Goal: Book appointment/travel/reservation

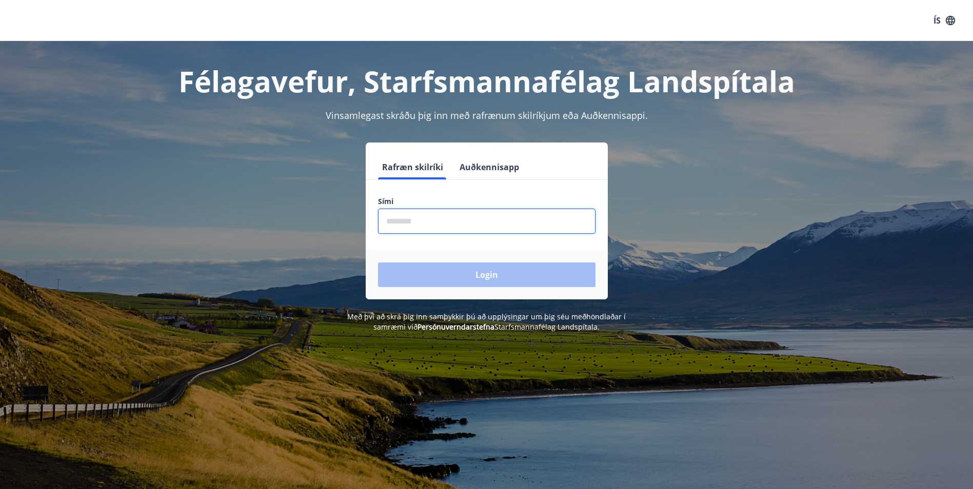
click at [502, 229] on input "phone" at bounding box center [486, 221] width 217 height 25
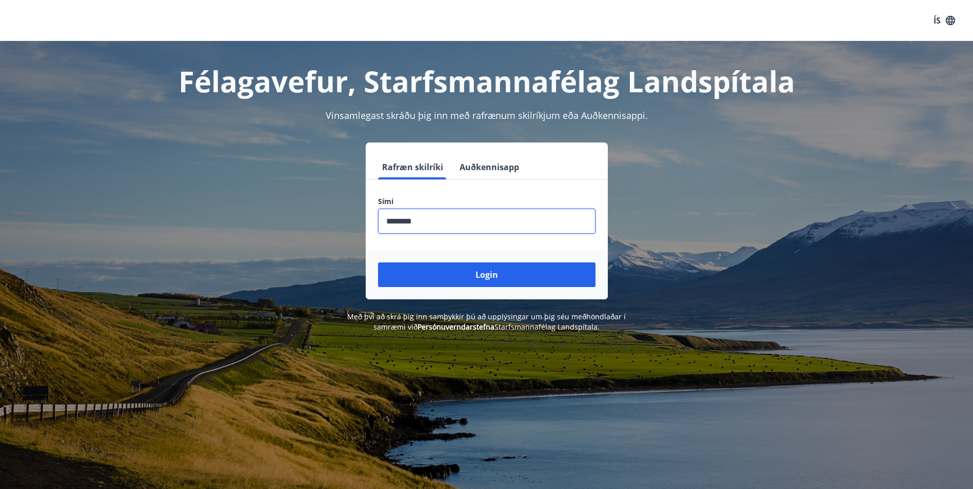
type input "********"
click at [378, 263] on button "Login" at bounding box center [486, 275] width 217 height 25
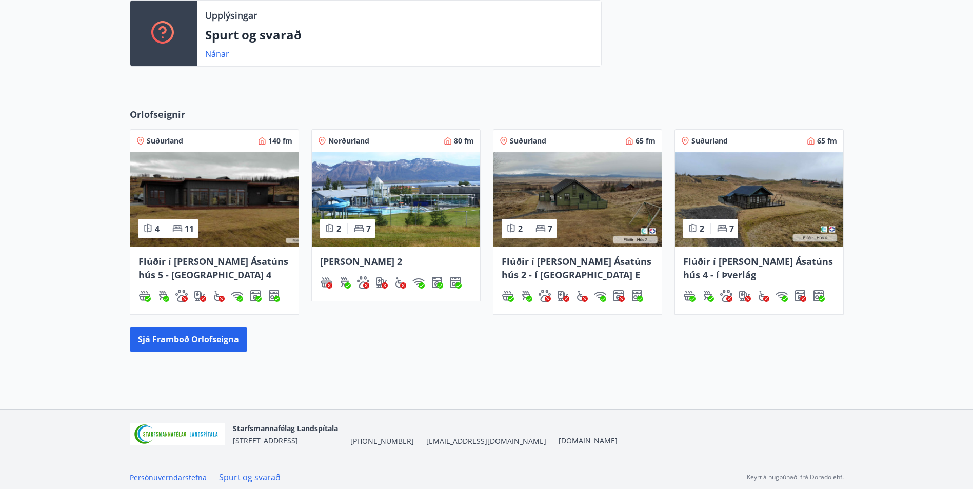
scroll to position [295, 0]
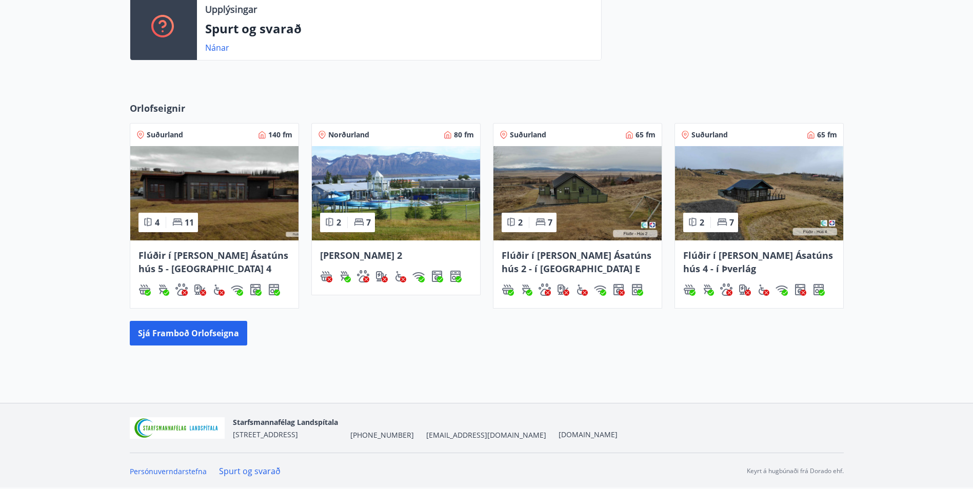
click at [217, 217] on img at bounding box center [214, 193] width 168 height 94
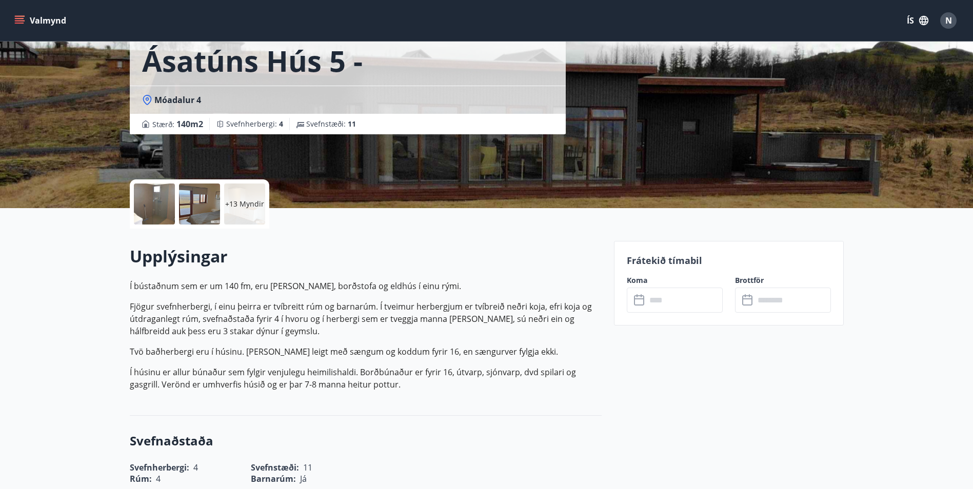
scroll to position [256, 0]
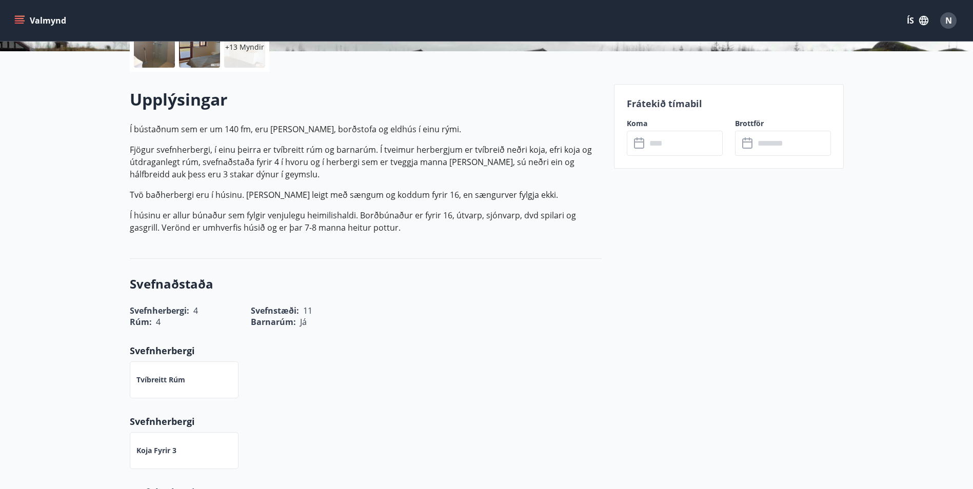
click at [694, 151] on input "text" at bounding box center [684, 143] width 76 height 25
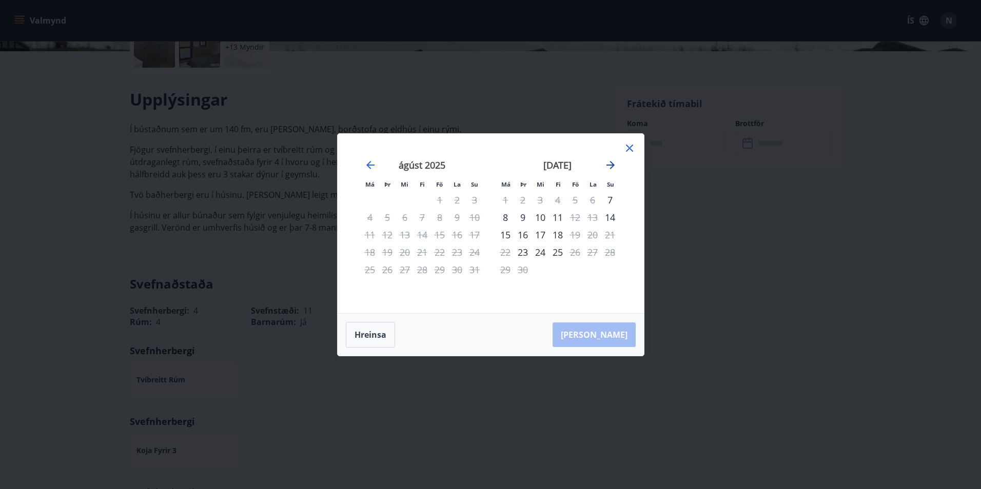
click at [608, 163] on icon "Move forward to switch to the next month." at bounding box center [610, 165] width 12 height 12
click at [612, 162] on icon "Move forward to switch to the next month." at bounding box center [610, 165] width 12 height 12
click at [614, 166] on icon "Move forward to switch to the next month." at bounding box center [610, 165] width 12 height 12
click at [368, 161] on icon "Move backward to switch to the previous month." at bounding box center [370, 165] width 12 height 12
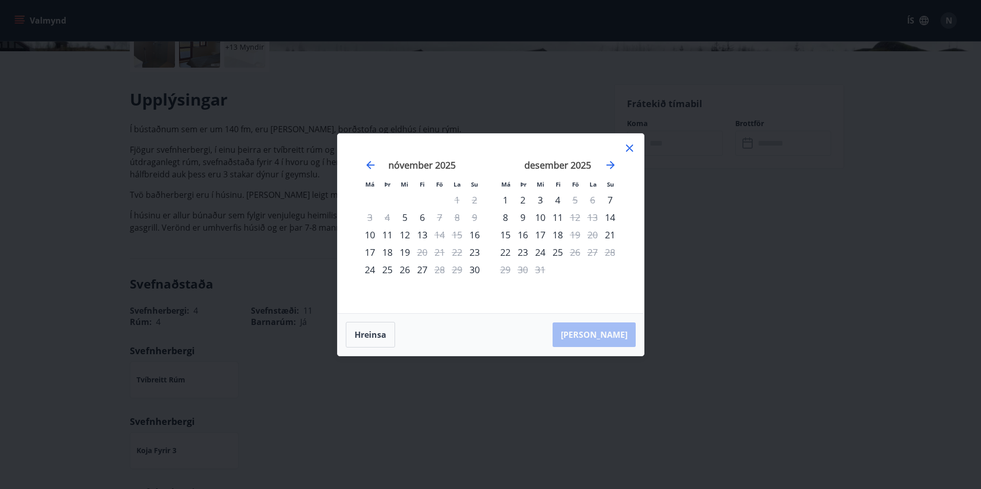
click at [628, 151] on icon at bounding box center [629, 148] width 12 height 12
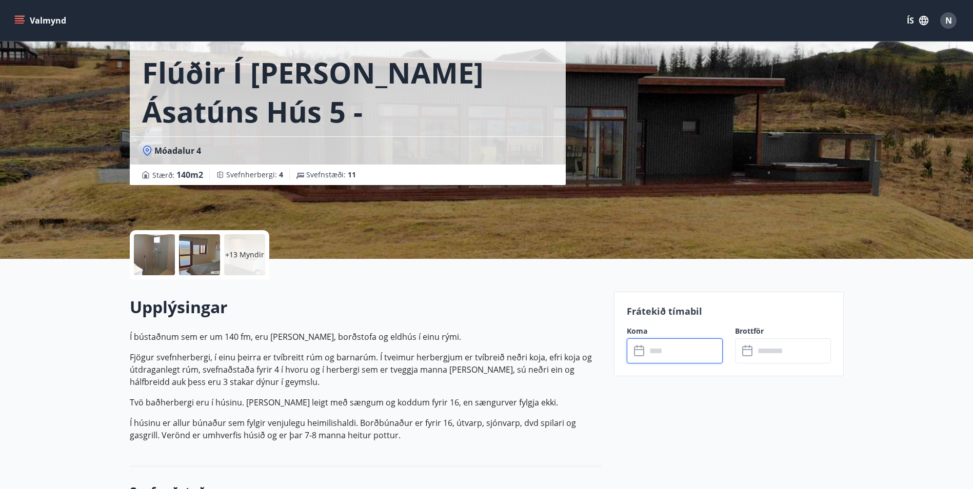
scroll to position [0, 0]
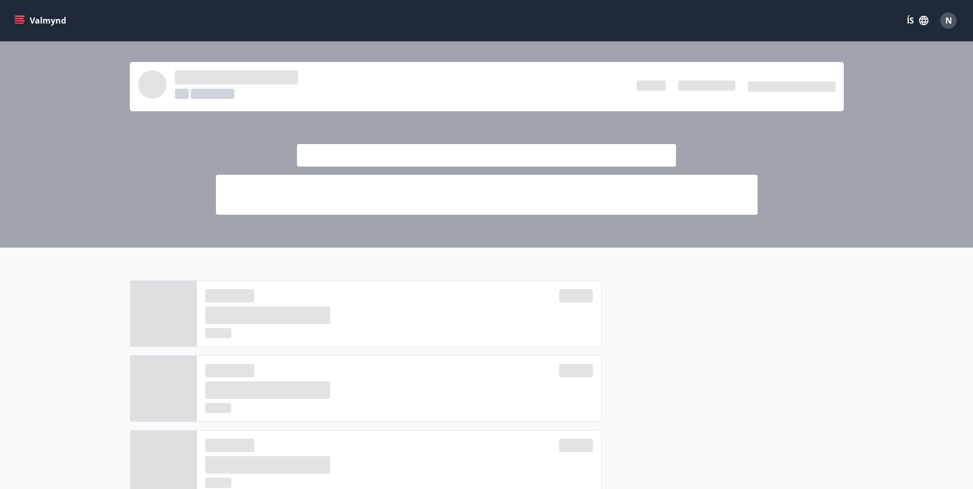
scroll to position [295, 0]
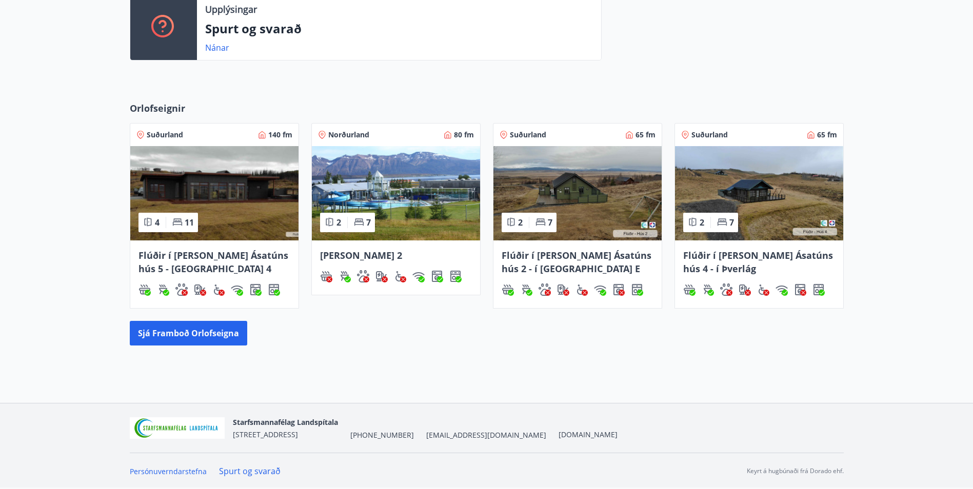
click at [444, 202] on img at bounding box center [396, 193] width 168 height 94
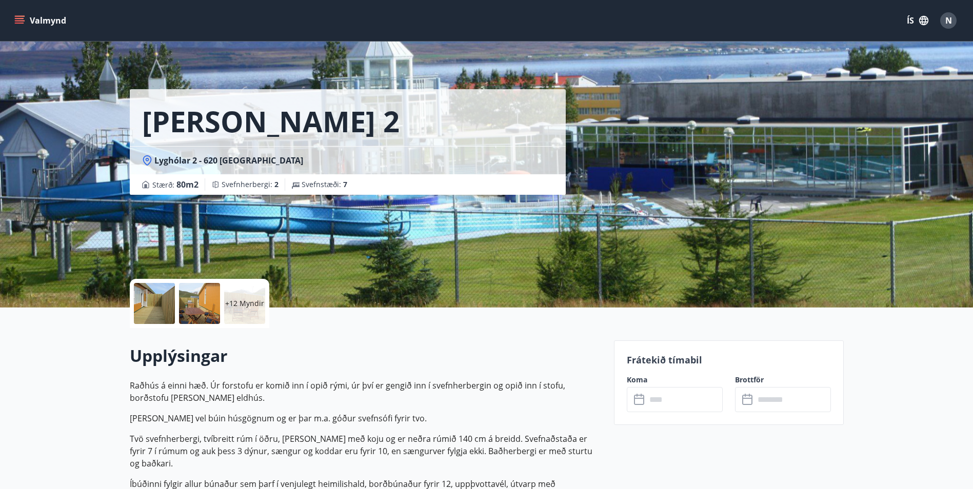
click at [236, 308] on p "+12 Myndir" at bounding box center [244, 303] width 39 height 10
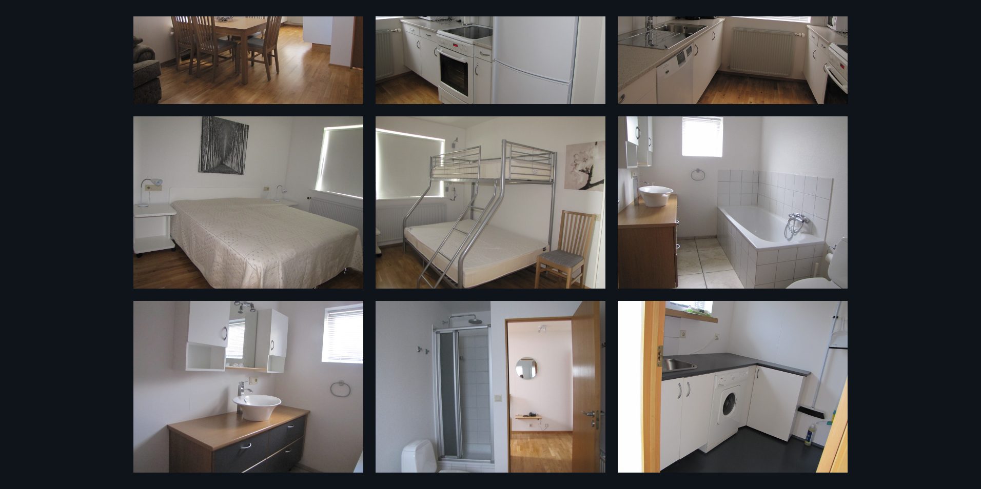
scroll to position [683, 0]
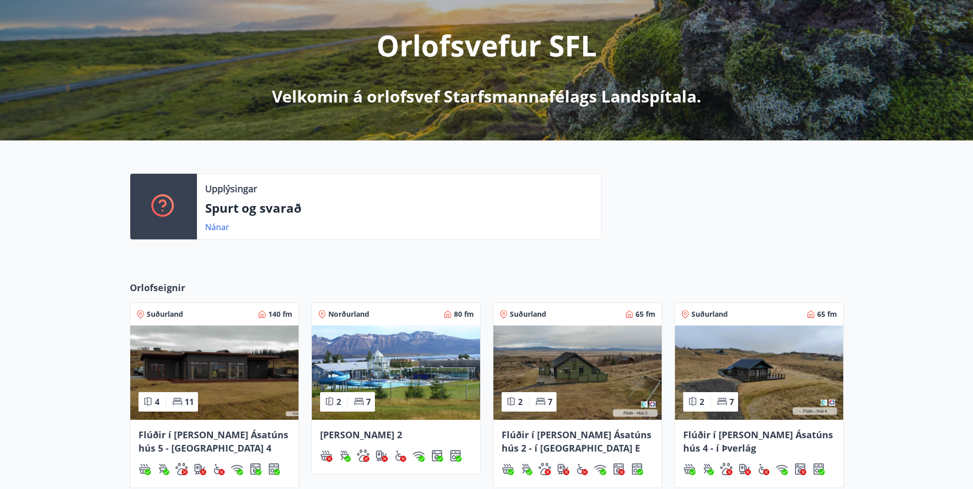
scroll to position [295, 0]
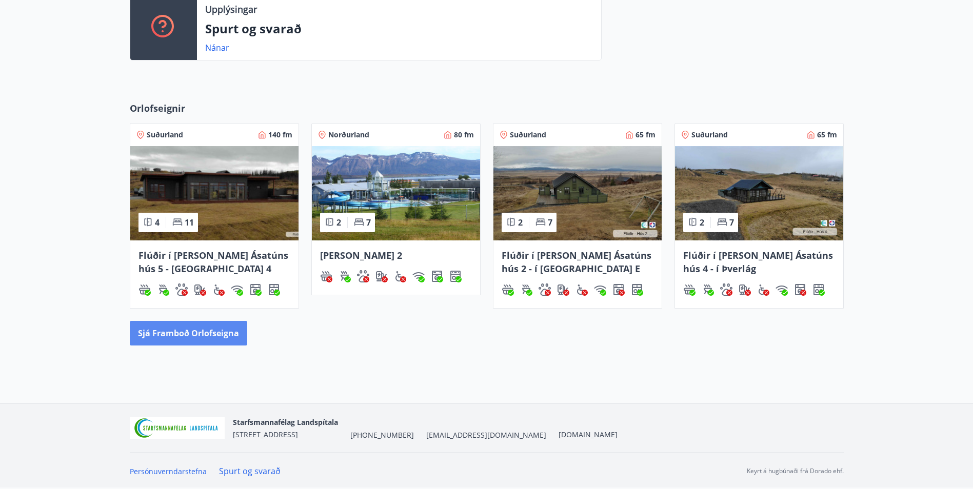
click at [210, 328] on button "Sjá framboð orlofseigna" at bounding box center [188, 333] width 117 height 25
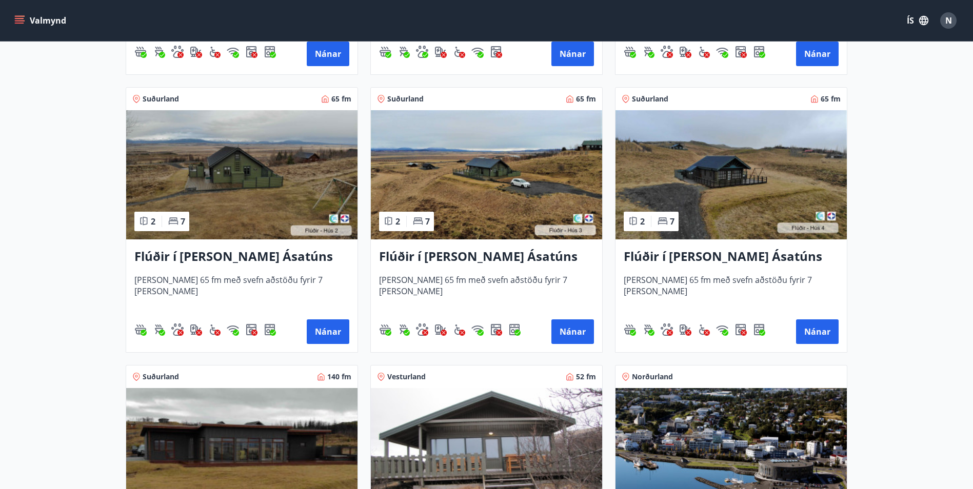
scroll to position [409, 0]
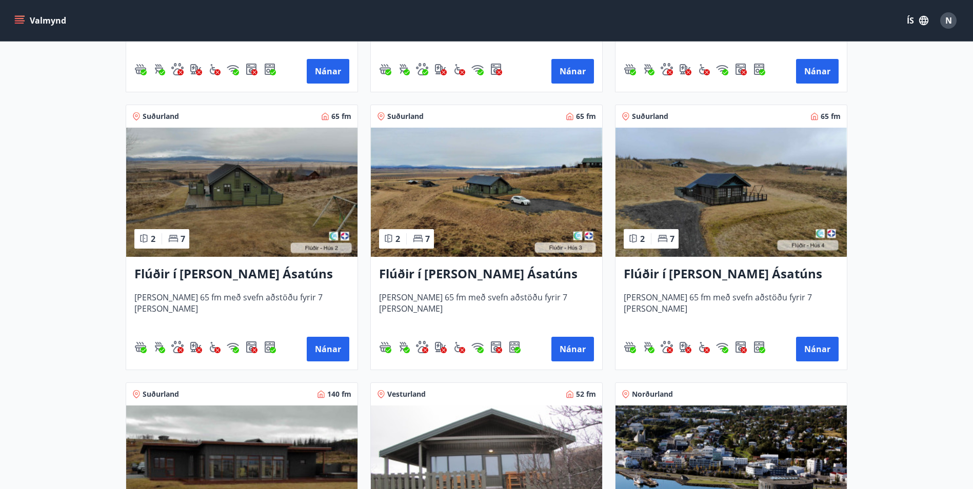
click at [751, 204] on img at bounding box center [730, 192] width 231 height 129
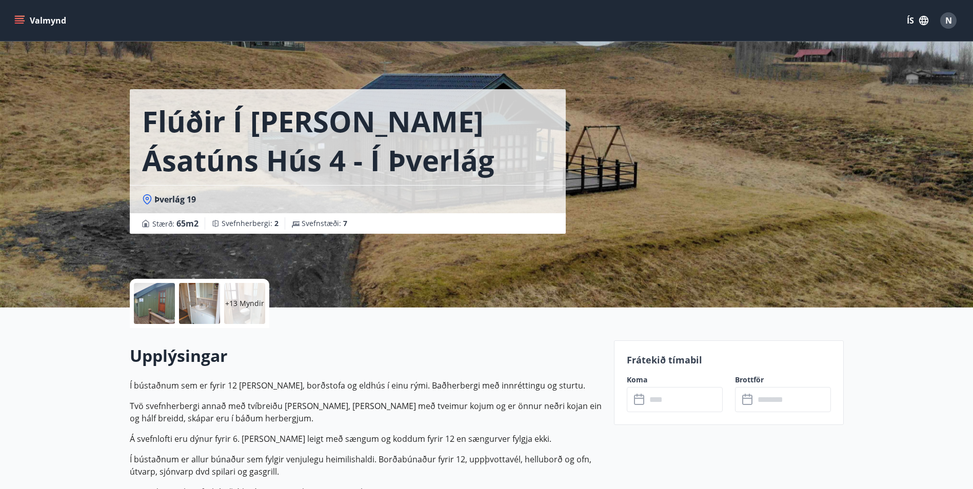
click at [688, 396] on input "text" at bounding box center [684, 399] width 76 height 25
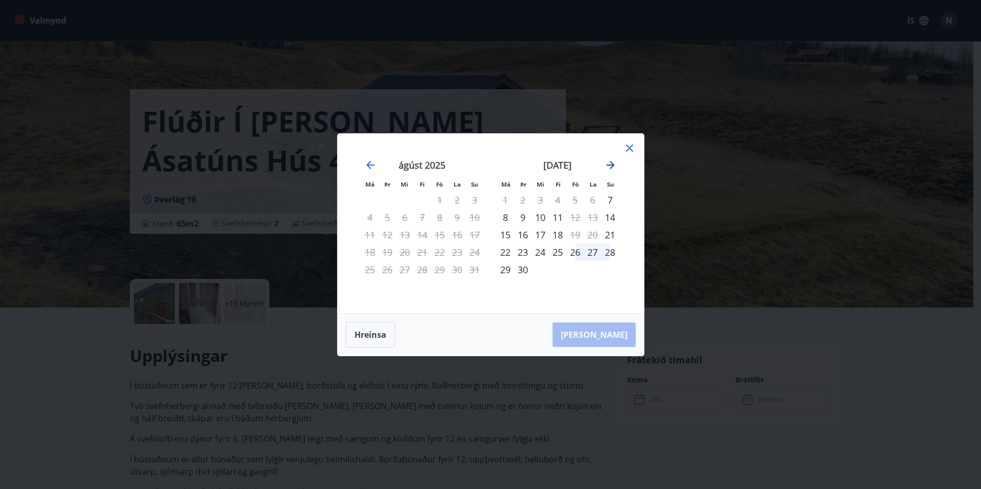
click at [609, 164] on icon "Move forward to switch to the next month." at bounding box center [610, 165] width 12 height 12
click at [609, 167] on icon "Move forward to switch to the next month." at bounding box center [610, 165] width 12 height 12
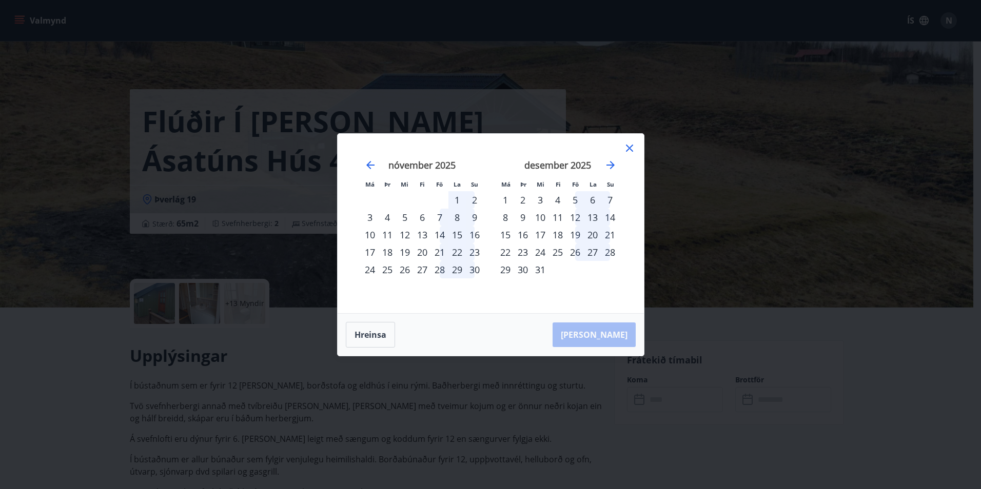
click at [627, 147] on icon at bounding box center [629, 148] width 12 height 12
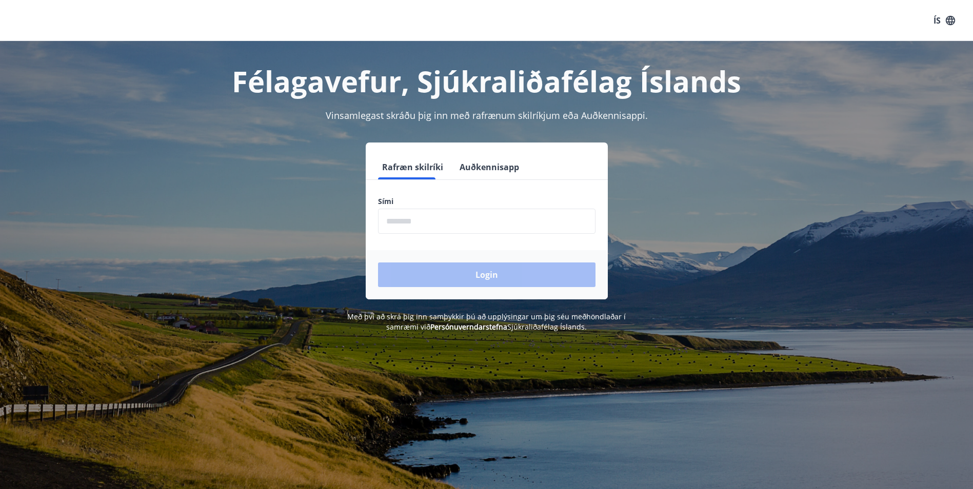
click at [417, 225] on input "phone" at bounding box center [486, 221] width 217 height 25
type input "********"
click at [415, 275] on button "Login" at bounding box center [486, 275] width 217 height 25
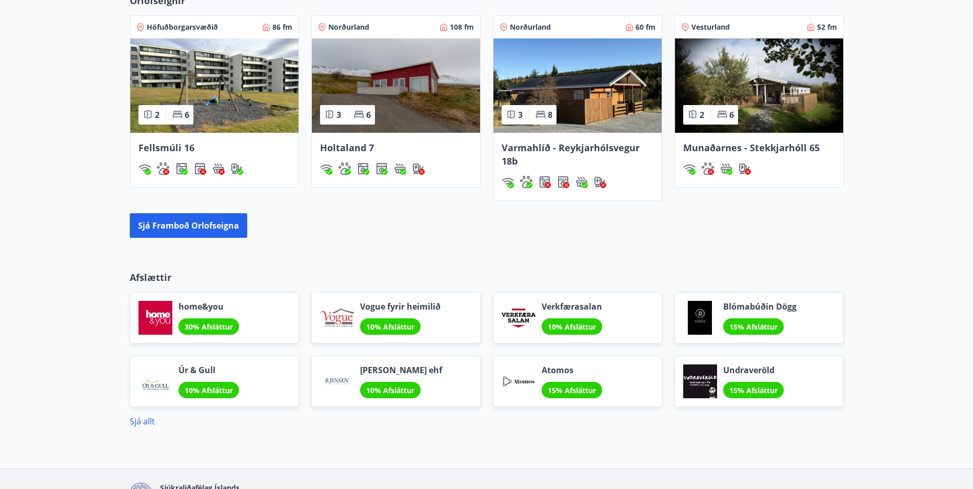
scroll to position [718, 0]
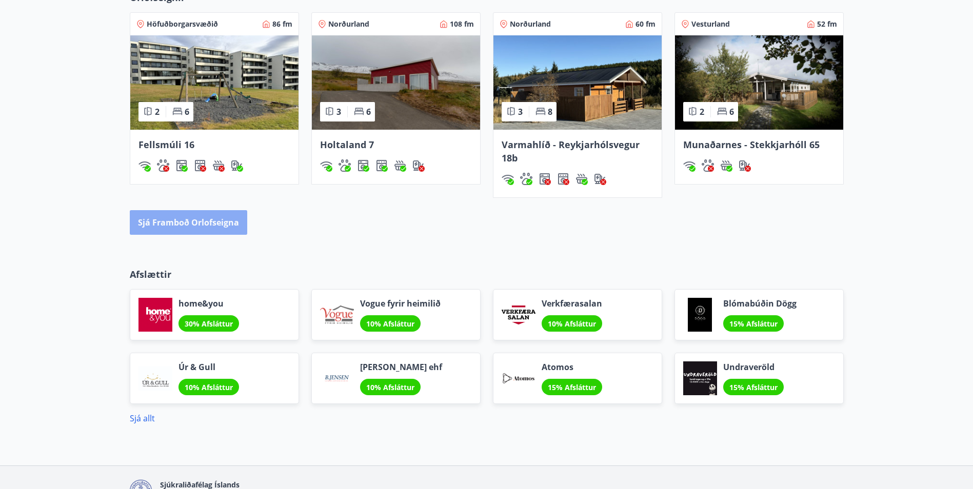
click at [198, 228] on button "Sjá framboð orlofseigna" at bounding box center [188, 222] width 117 height 25
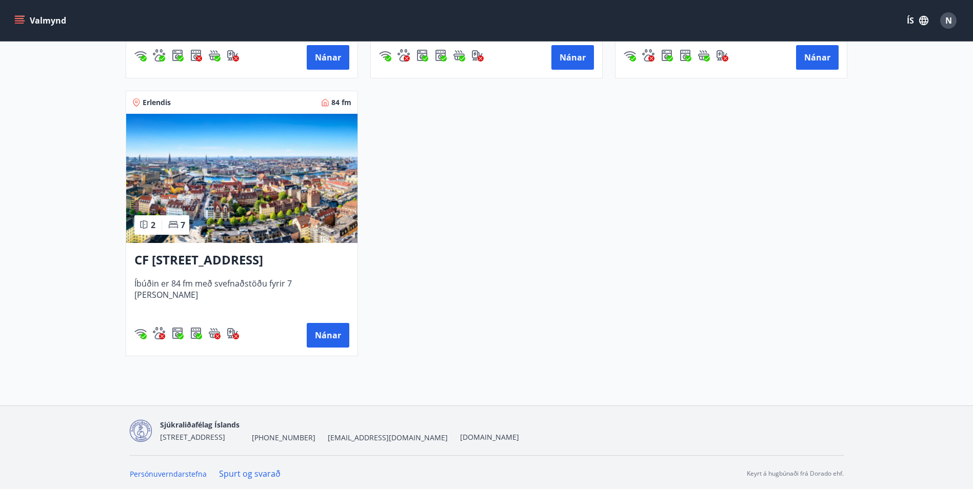
scroll to position [1815, 0]
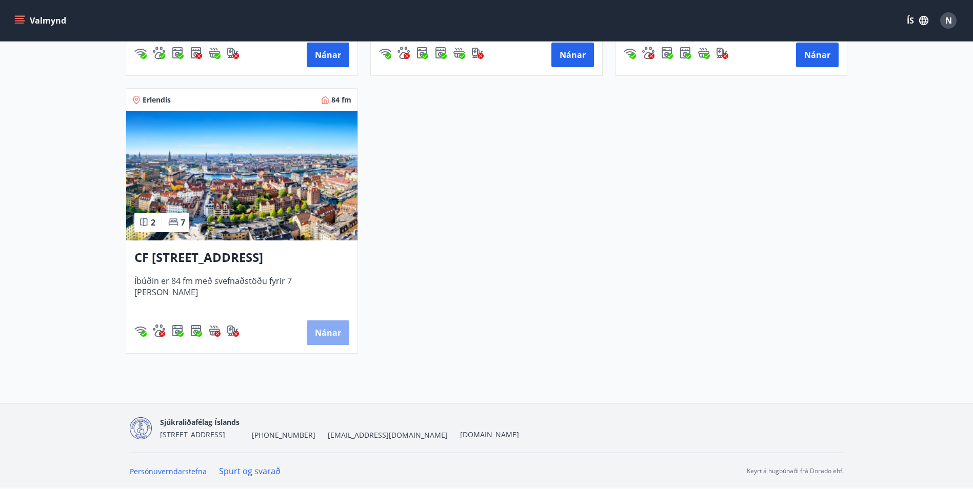
click at [327, 333] on button "Nánar" at bounding box center [328, 333] width 43 height 25
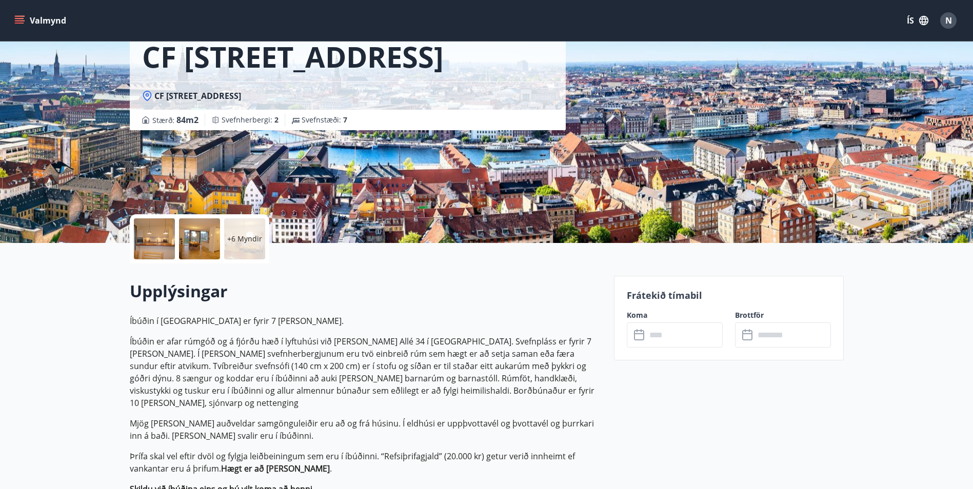
scroll to position [103, 0]
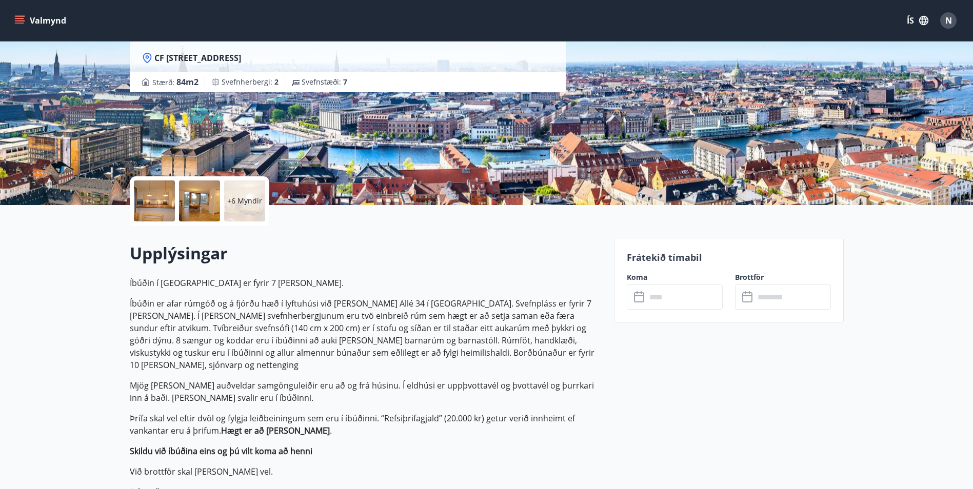
click at [678, 297] on input "text" at bounding box center [684, 297] width 76 height 25
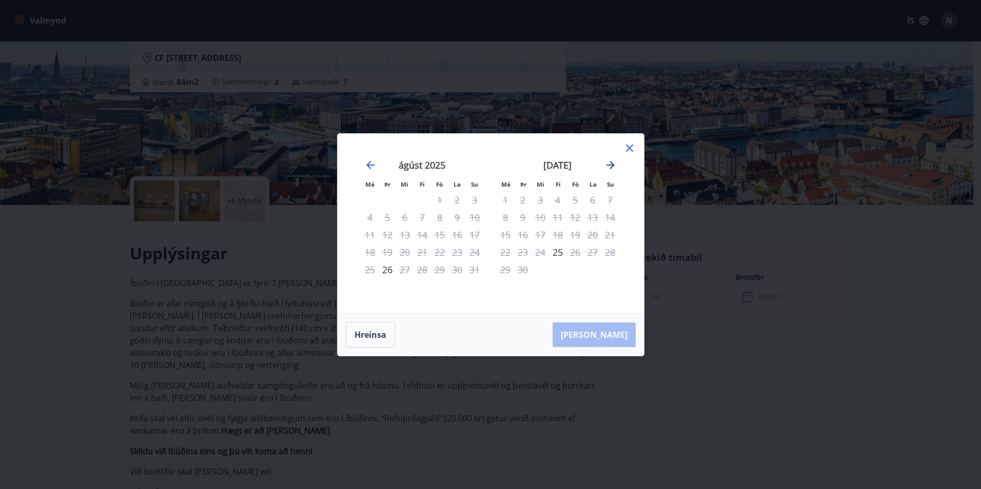
click at [610, 165] on icon "Move forward to switch to the next month." at bounding box center [610, 165] width 8 height 8
click at [609, 161] on icon "Move forward to switch to the next month." at bounding box center [610, 165] width 12 height 12
click at [610, 162] on icon "Move forward to switch to the next month." at bounding box center [610, 165] width 12 height 12
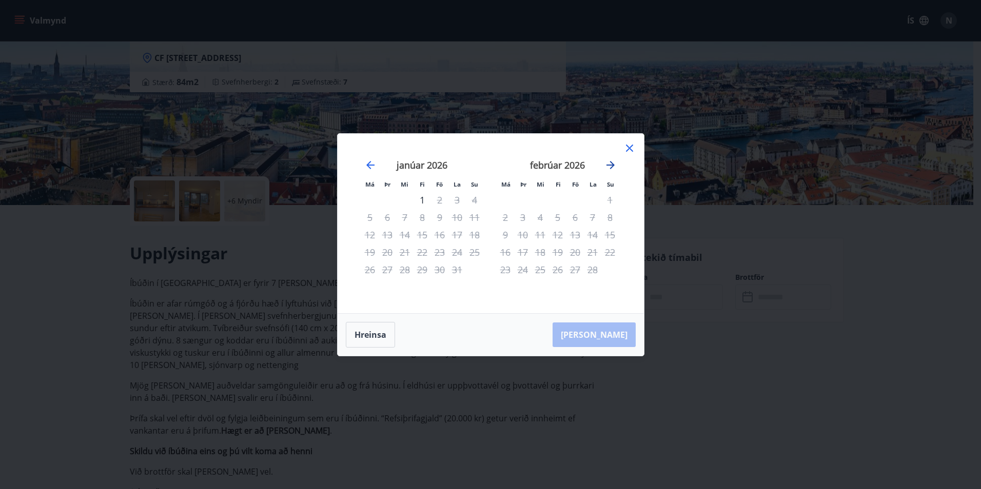
click at [610, 162] on icon "Move forward to switch to the next month." at bounding box center [610, 165] width 8 height 8
click at [631, 144] on icon at bounding box center [629, 148] width 12 height 12
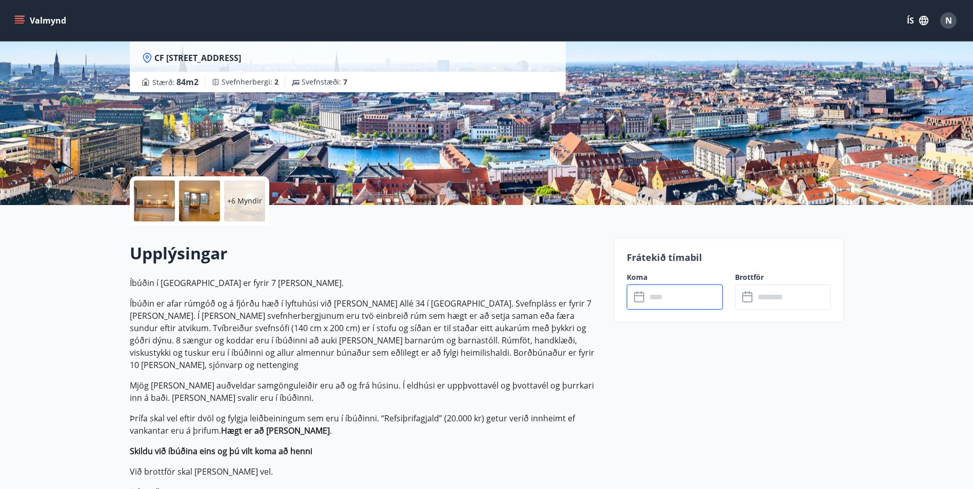
scroll to position [0, 0]
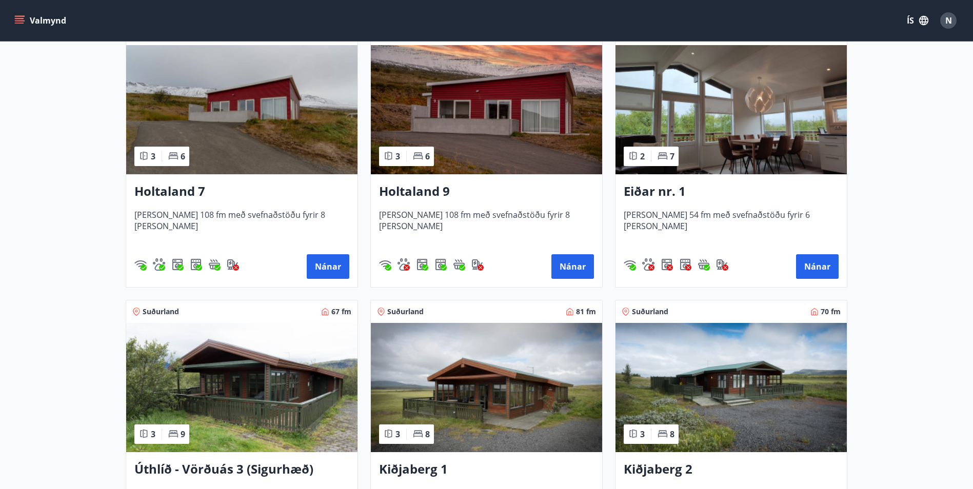
scroll to position [1333, 0]
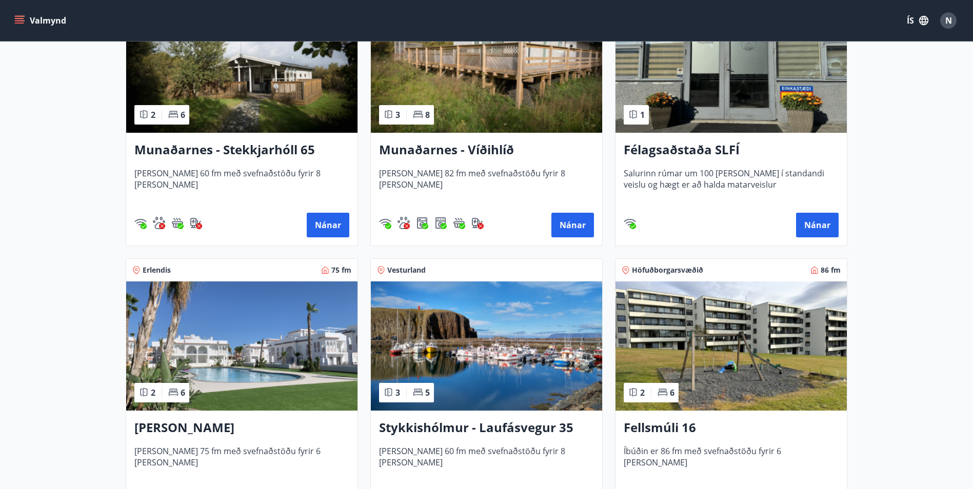
click at [500, 366] on img at bounding box center [486, 346] width 231 height 129
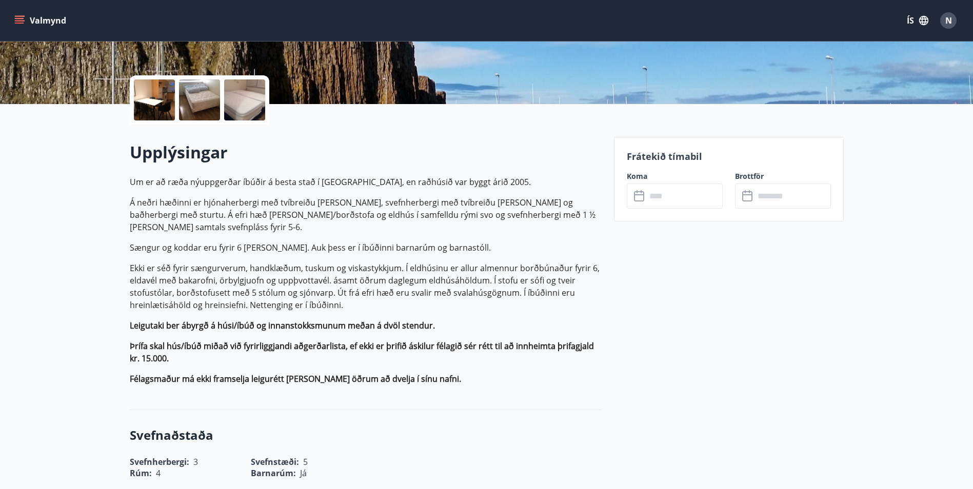
scroll to position [205, 0]
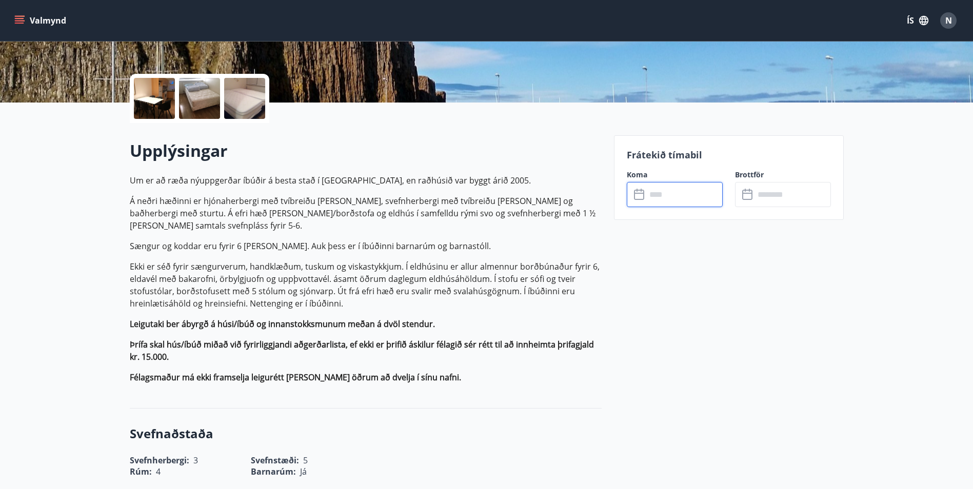
click at [680, 204] on input "text" at bounding box center [684, 194] width 76 height 25
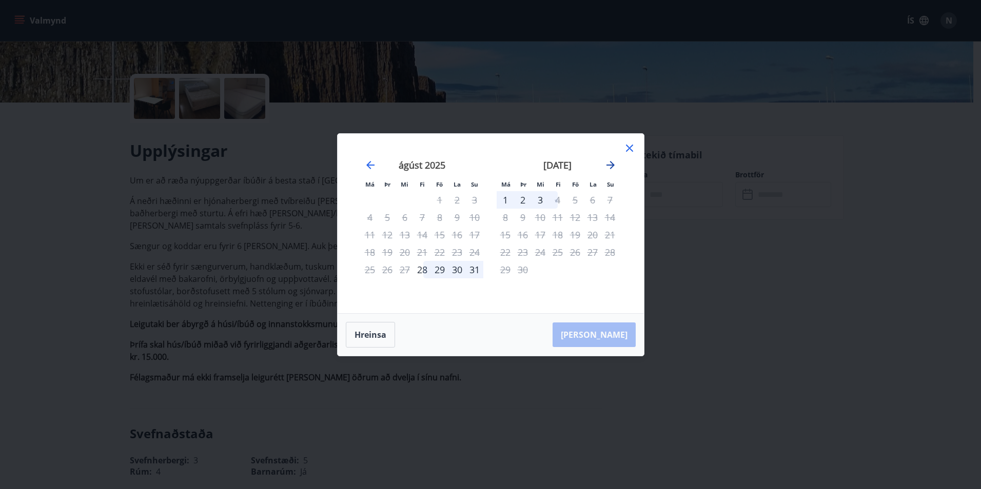
click at [613, 168] on icon "Move forward to switch to the next month." at bounding box center [610, 165] width 12 height 12
click at [373, 164] on icon "Move backward to switch to the previous month." at bounding box center [370, 165] width 12 height 12
click at [630, 147] on icon at bounding box center [629, 148] width 7 height 7
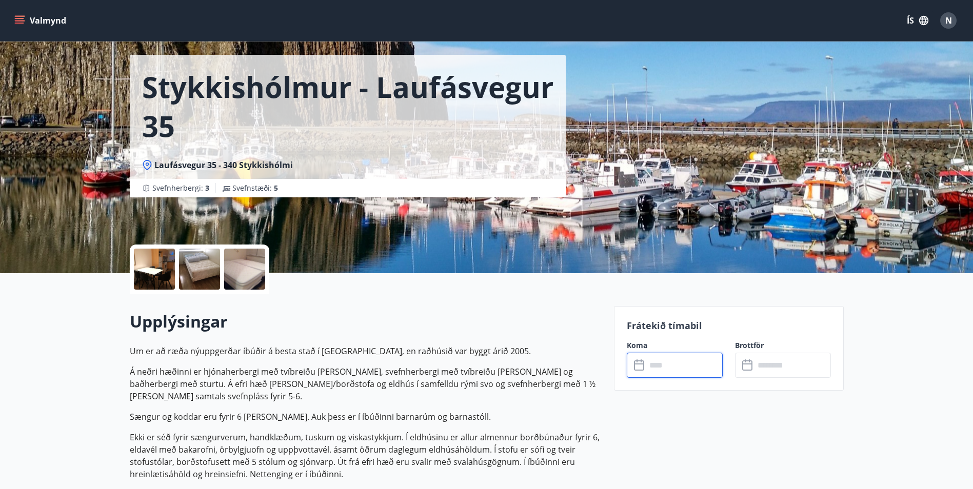
scroll to position [0, 0]
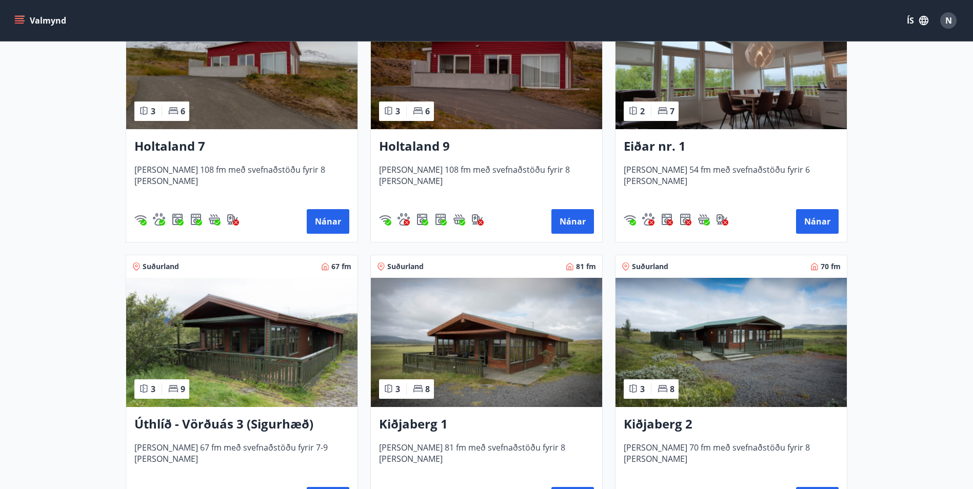
scroll to position [1353, 0]
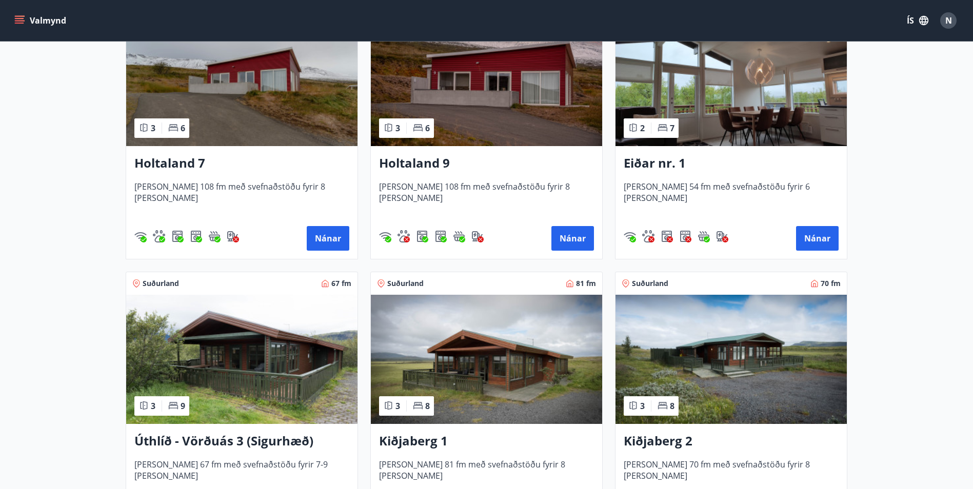
click at [191, 332] on img at bounding box center [241, 359] width 231 height 129
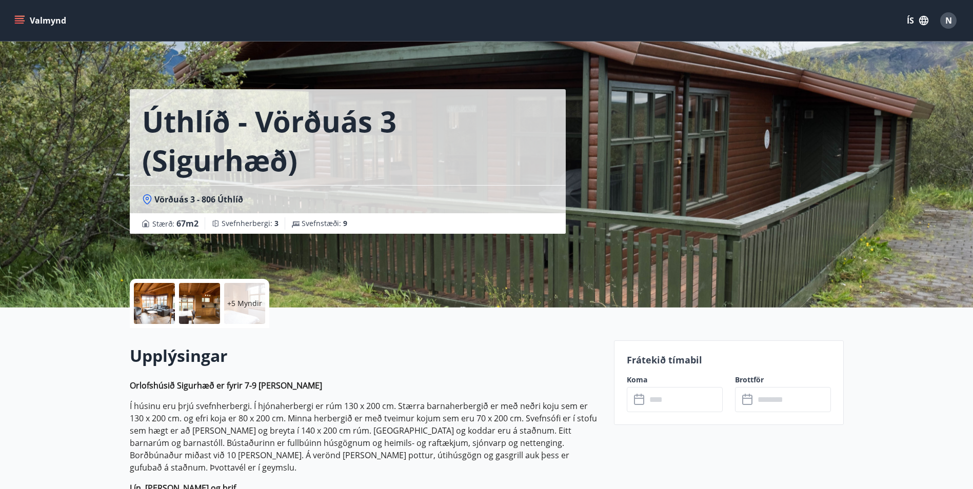
click at [706, 407] on input "text" at bounding box center [684, 399] width 76 height 25
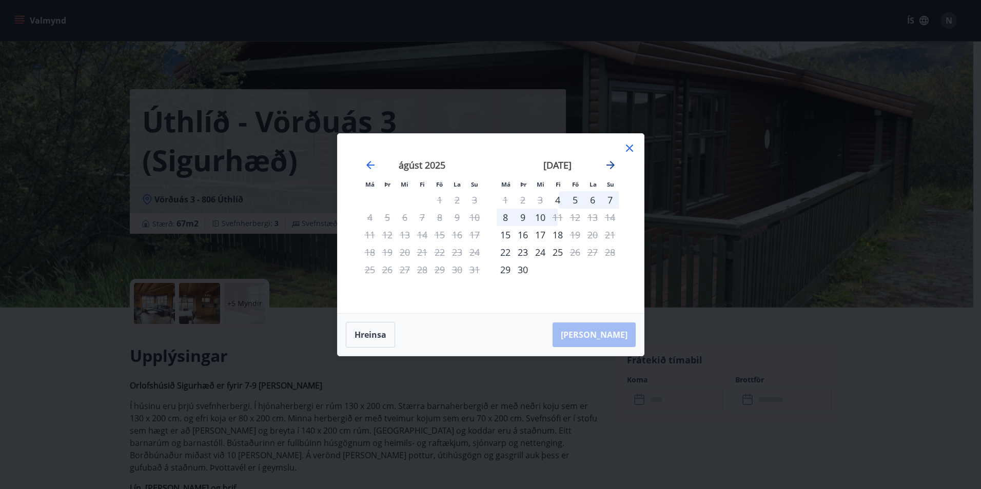
click at [609, 163] on icon "Move forward to switch to the next month." at bounding box center [610, 165] width 12 height 12
click at [625, 146] on icon at bounding box center [629, 148] width 12 height 12
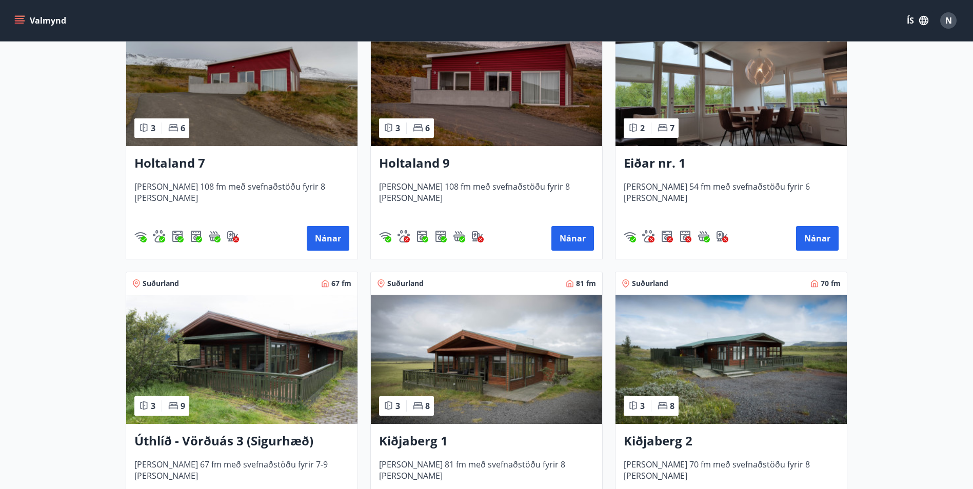
scroll to position [1559, 0]
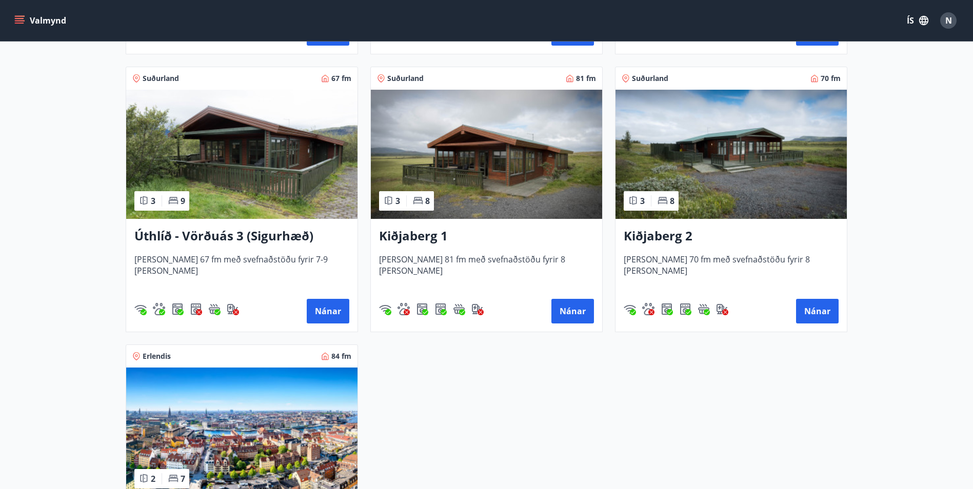
click at [731, 192] on img at bounding box center [730, 154] width 231 height 129
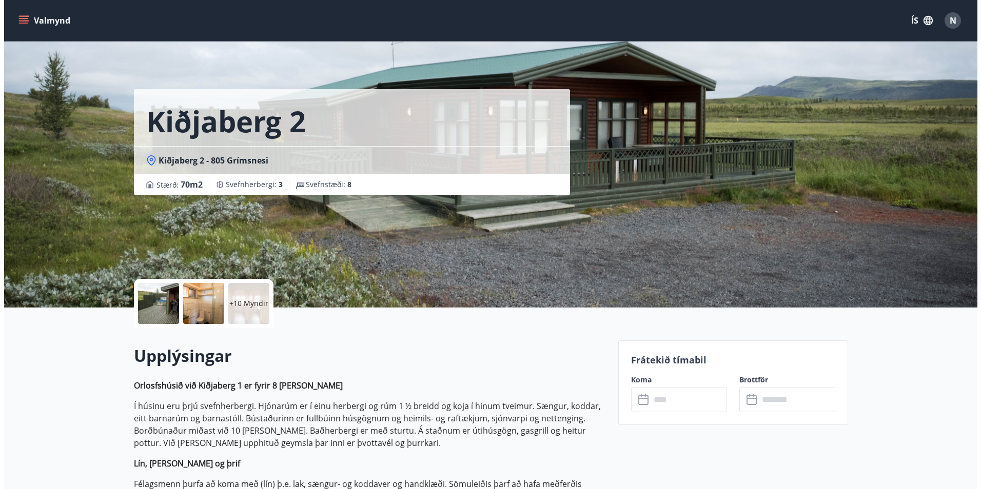
scroll to position [103, 0]
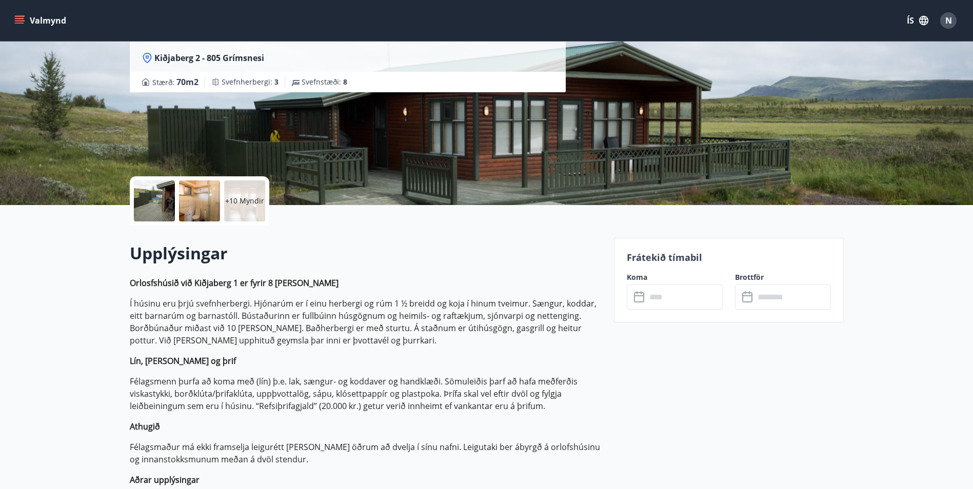
click at [675, 294] on input "text" at bounding box center [684, 297] width 76 height 25
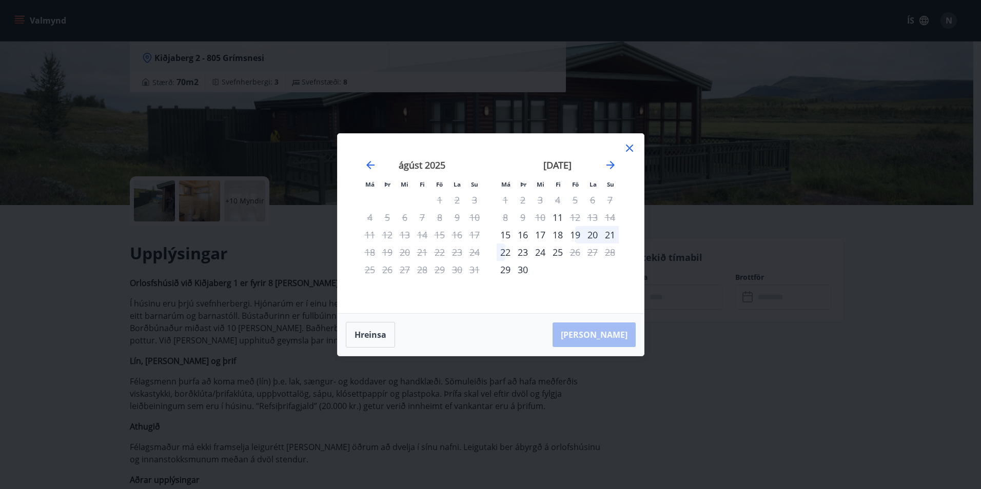
click at [630, 149] on icon at bounding box center [629, 148] width 7 height 7
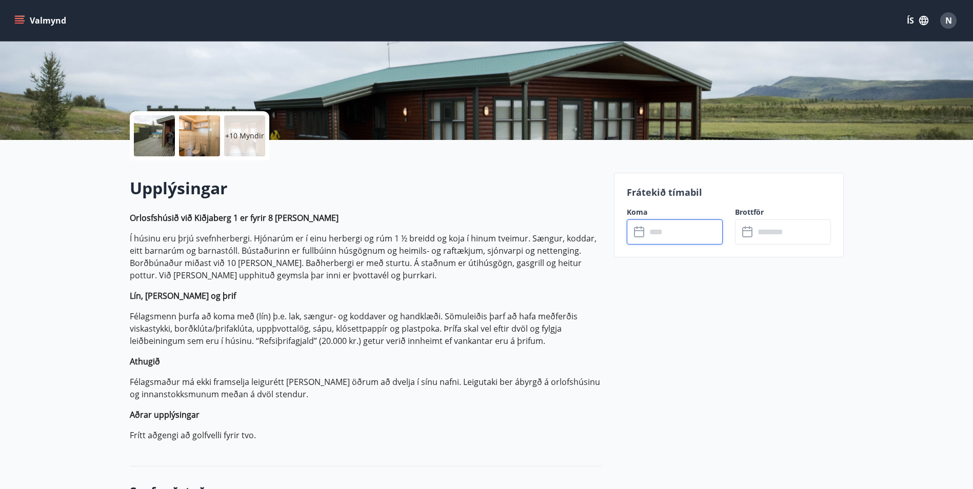
scroll to position [205, 0]
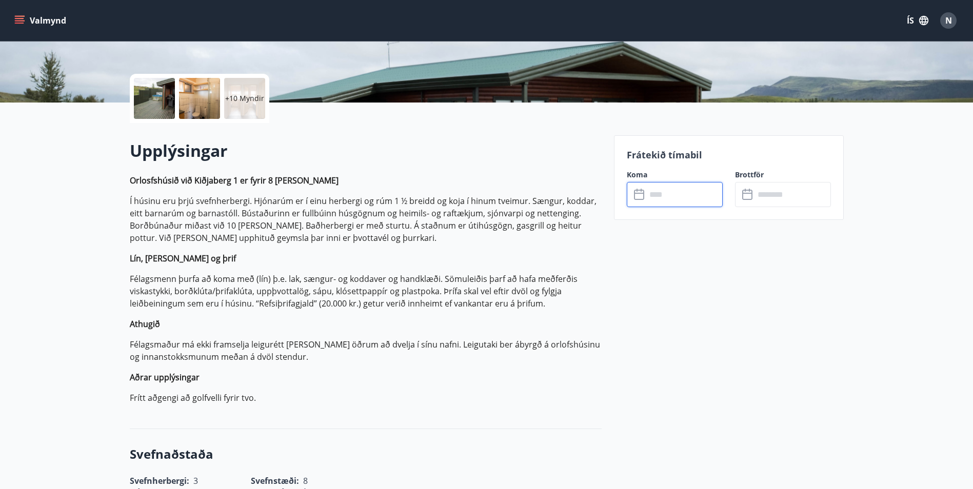
click at [669, 195] on input "text" at bounding box center [684, 194] width 76 height 25
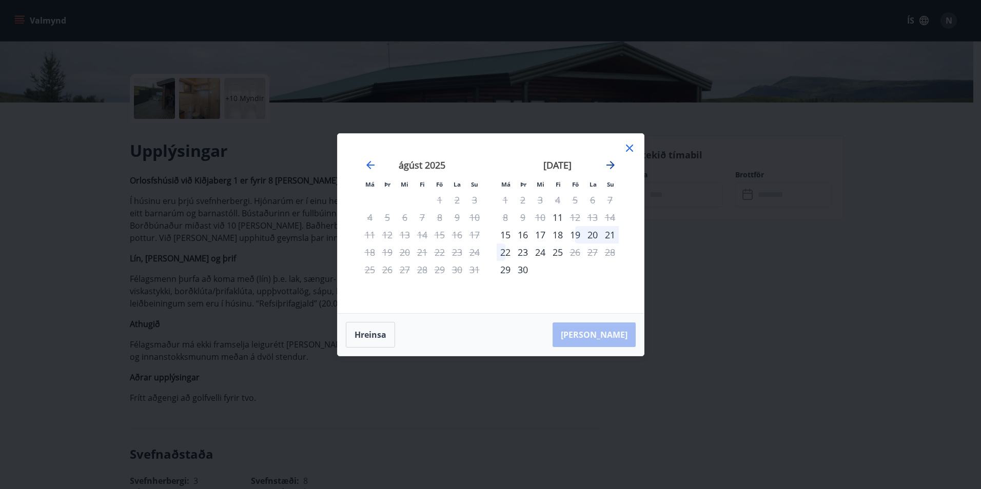
click at [606, 165] on icon "Move forward to switch to the next month." at bounding box center [610, 165] width 8 height 8
click at [632, 146] on icon at bounding box center [629, 148] width 12 height 12
